Goal: Communication & Community: Answer question/provide support

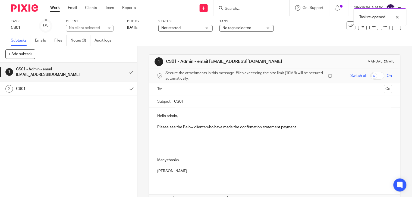
drag, startPoint x: 208, startPoint y: 60, endPoint x: 252, endPoint y: 60, distance: 44.3
click at [252, 60] on h1 "CS01 - Admin - email [EMAIL_ADDRESS][DOMAIN_NAME]" at bounding box center [226, 62] width 120 height 6
copy h1 "[EMAIL_ADDRESS][DOMAIN_NAME]"
click at [189, 95] on div at bounding box center [275, 89] width 218 height 12
click at [186, 90] on input "text" at bounding box center [274, 89] width 215 height 6
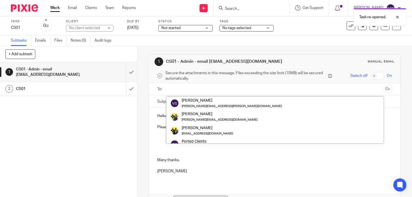
paste input "admin@starbridge.uk"
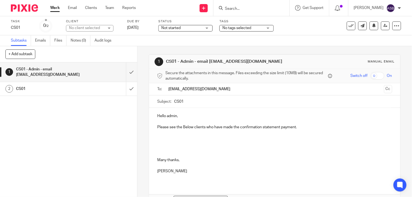
type input "admin@starbridge.uk"
click at [198, 135] on div "Hello admin, Please see the Below clients who have made the confirmation statem…" at bounding box center [274, 146] width 251 height 76
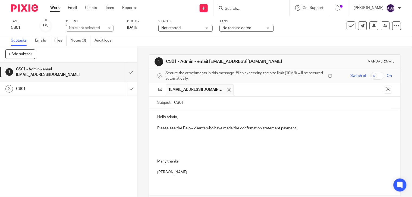
click at [191, 143] on p at bounding box center [274, 144] width 235 height 5
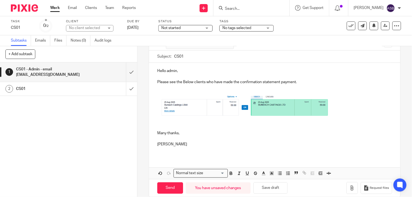
scroll to position [55, 0]
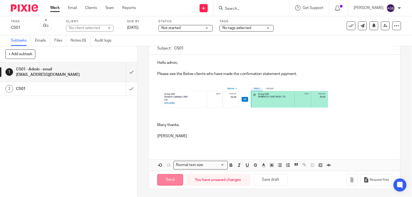
drag, startPoint x: 172, startPoint y: 181, endPoint x: 215, endPoint y: 142, distance: 57.8
click at [172, 181] on input "Send" at bounding box center [170, 180] width 26 height 12
type input "Sent"
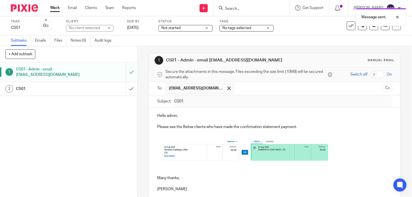
scroll to position [0, 0]
